Goal: Task Accomplishment & Management: Manage account settings

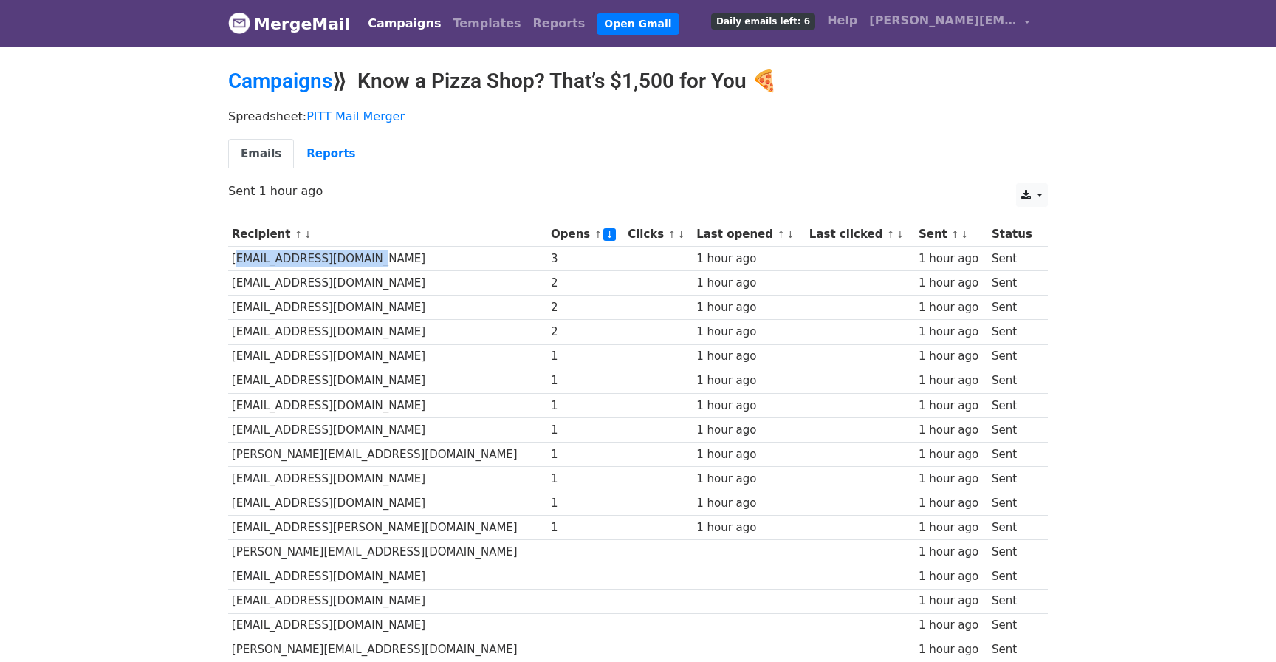
drag, startPoint x: 233, startPoint y: 257, endPoint x: 423, endPoint y: 257, distance: 189.8
click at [423, 257] on td "[EMAIL_ADDRESS][DOMAIN_NAME]" at bounding box center [387, 259] width 319 height 24
copy td "[EMAIL_ADDRESS][DOMAIN_NAME]"
